Goal: Task Accomplishment & Management: Manage account settings

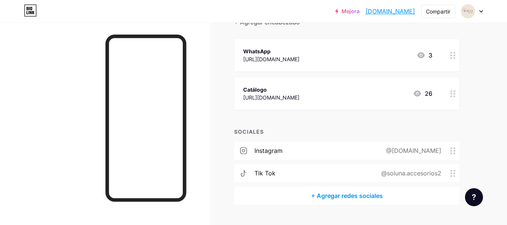
scroll to position [94, 0]
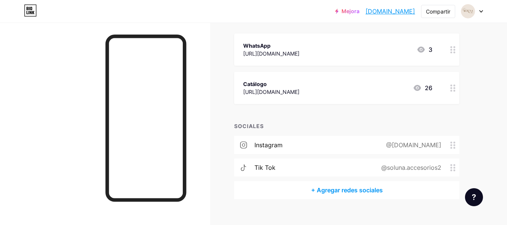
click at [298, 163] on div "Tik Tok @soluna.accesorios2" at bounding box center [346, 167] width 225 height 18
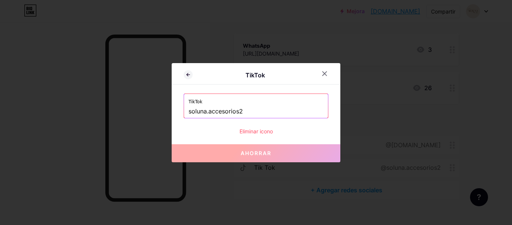
drag, startPoint x: 248, startPoint y: 113, endPoint x: 140, endPoint y: 120, distance: 109.0
click at [140, 120] on div "TikTok TikTok soluna.accesorios2 Eliminar icono Ahorrar" at bounding box center [256, 112] width 512 height 225
paste input "accesorios.co"
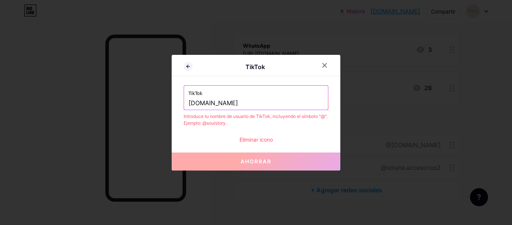
click at [188, 104] on div "TikTok solunaaccesorios.co" at bounding box center [256, 98] width 144 height 24
click at [190, 104] on input "solunaaccesorios.co" at bounding box center [256, 103] width 135 height 13
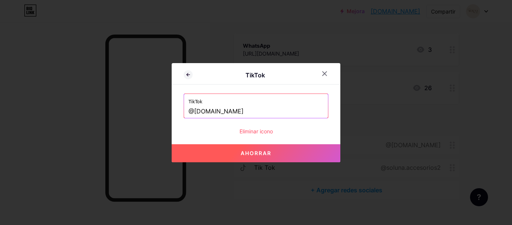
click at [240, 157] on button "Ahorrar" at bounding box center [256, 153] width 169 height 18
type input "https://tiktok.com/@solunaaccesorios.co"
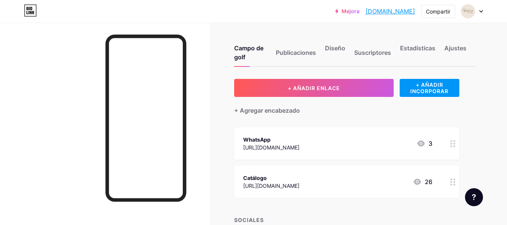
scroll to position [105, 0]
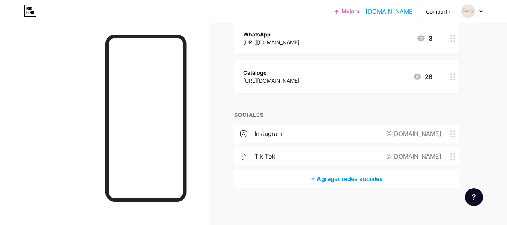
click at [475, 60] on div "+ AÑADIR ENLACE + AÑADIR INCORPORAR + Agregar encabezado WhatsApp [URL][DOMAIN_…" at bounding box center [354, 81] width 241 height 214
